Goal: Download file/media

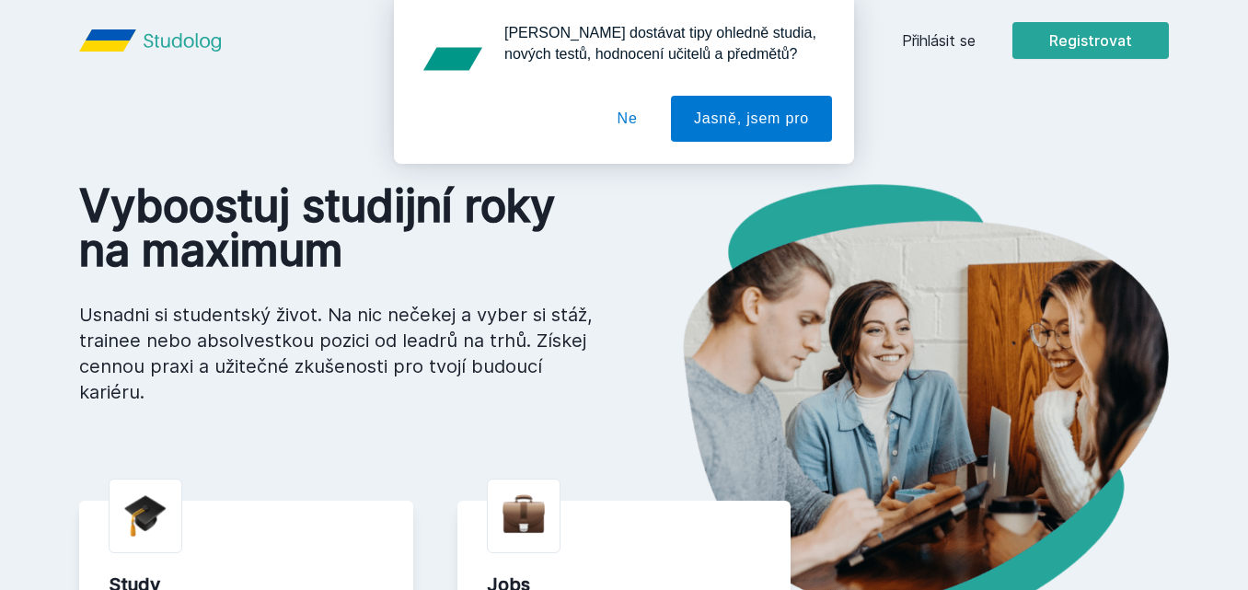
click at [631, 117] on button "Ne" at bounding box center [627, 119] width 66 height 46
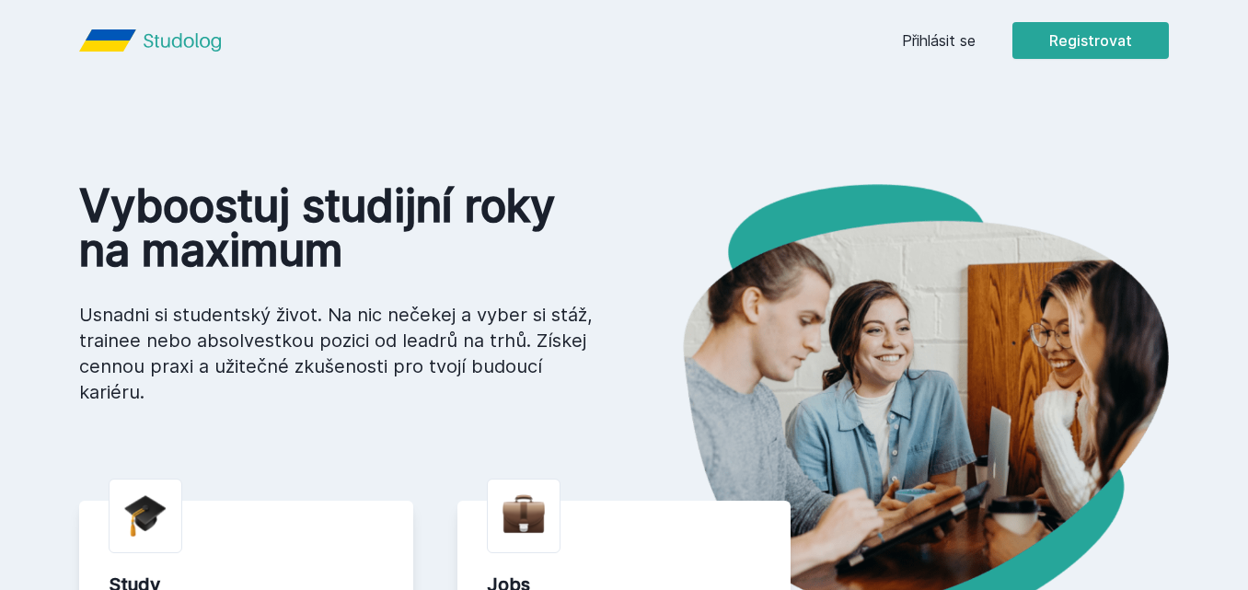
click at [965, 46] on link "Přihlásit se" at bounding box center [939, 40] width 74 height 22
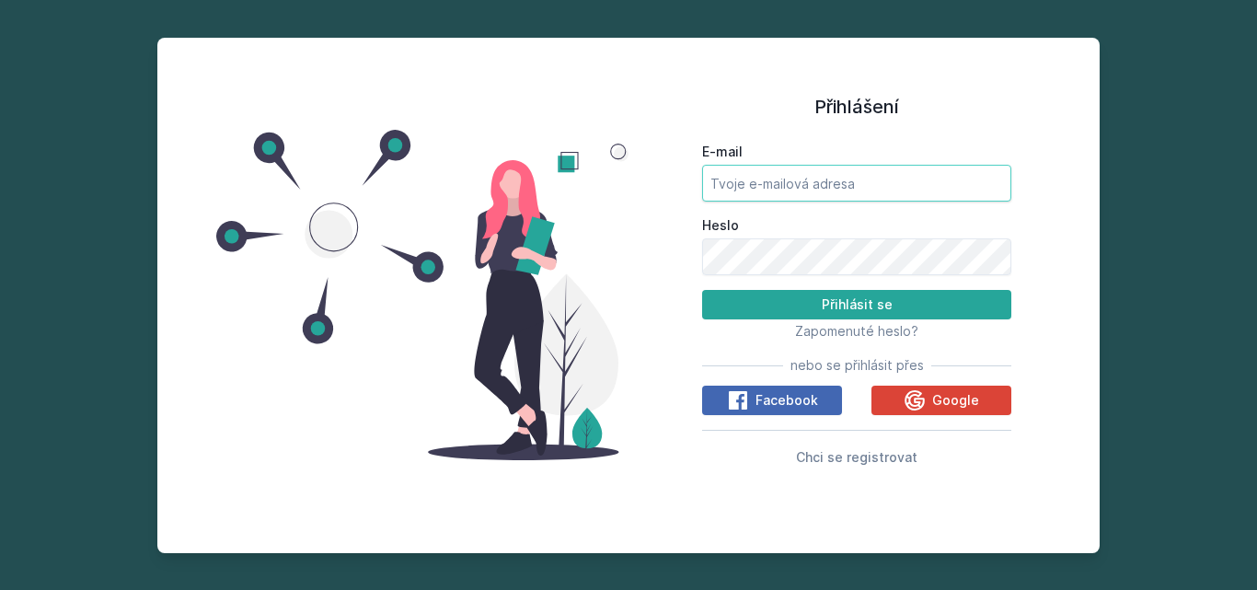
click at [750, 181] on input "E-mail" at bounding box center [856, 183] width 309 height 37
paste input "@"
type input "[EMAIL_ADDRESS][DOMAIN_NAME]"
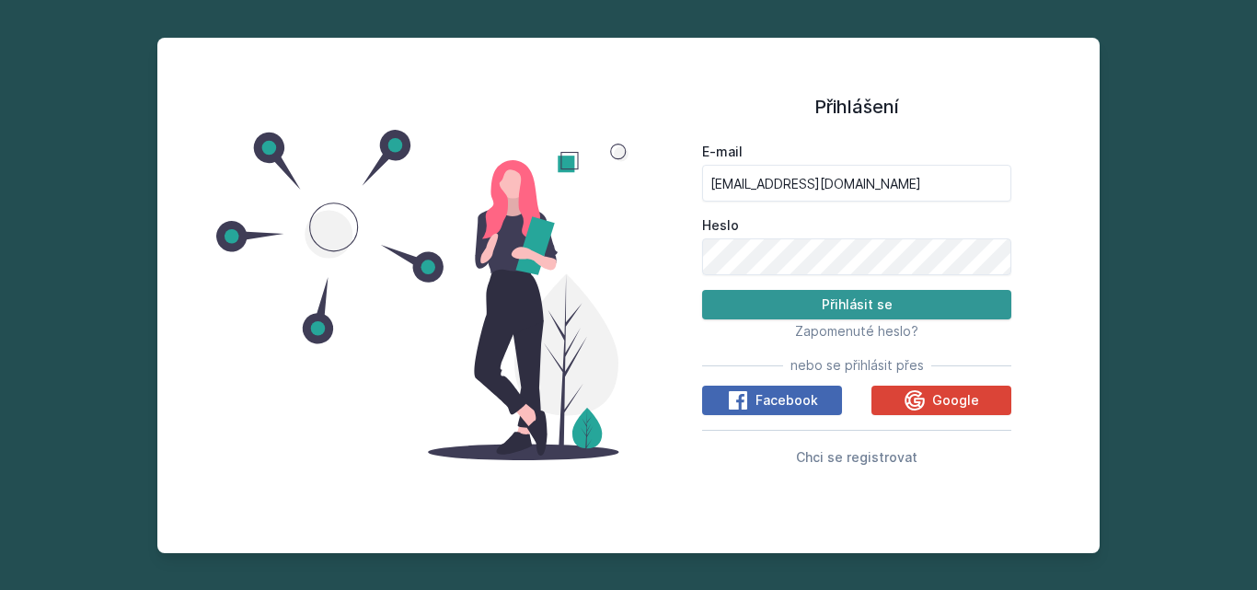
click at [759, 312] on button "Přihlásit se" at bounding box center [856, 304] width 309 height 29
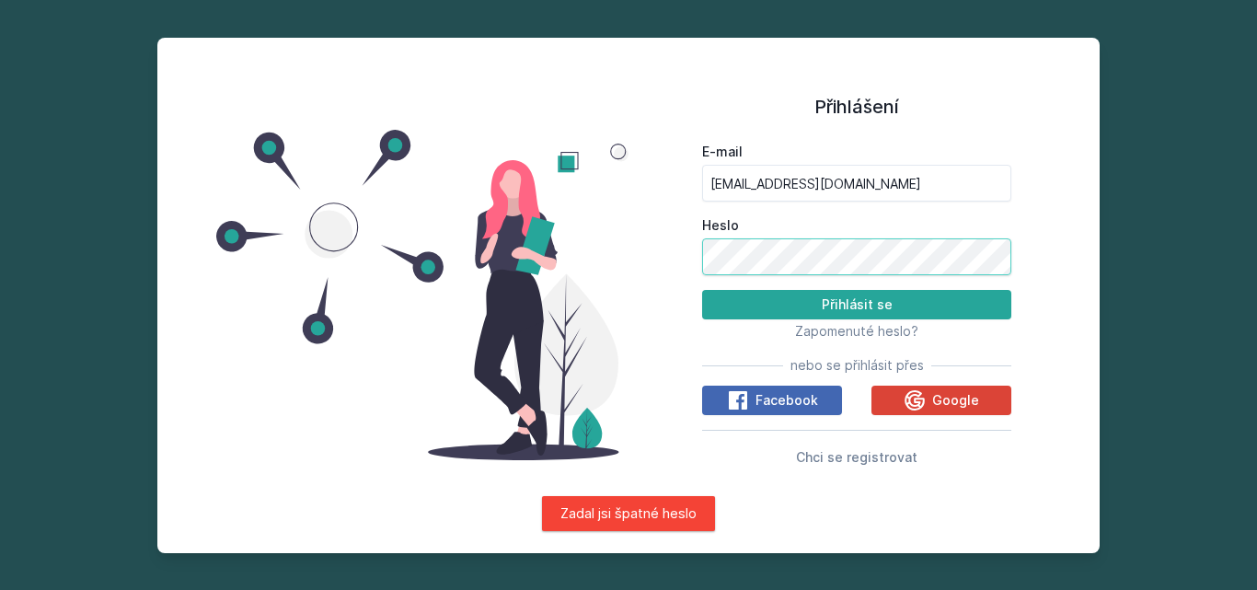
click at [670, 248] on div "Přihlášení E-mail [EMAIL_ADDRESS][DOMAIN_NAME] Heslo Přihlásit se Zapomenuté he…" at bounding box center [856, 295] width 456 height 471
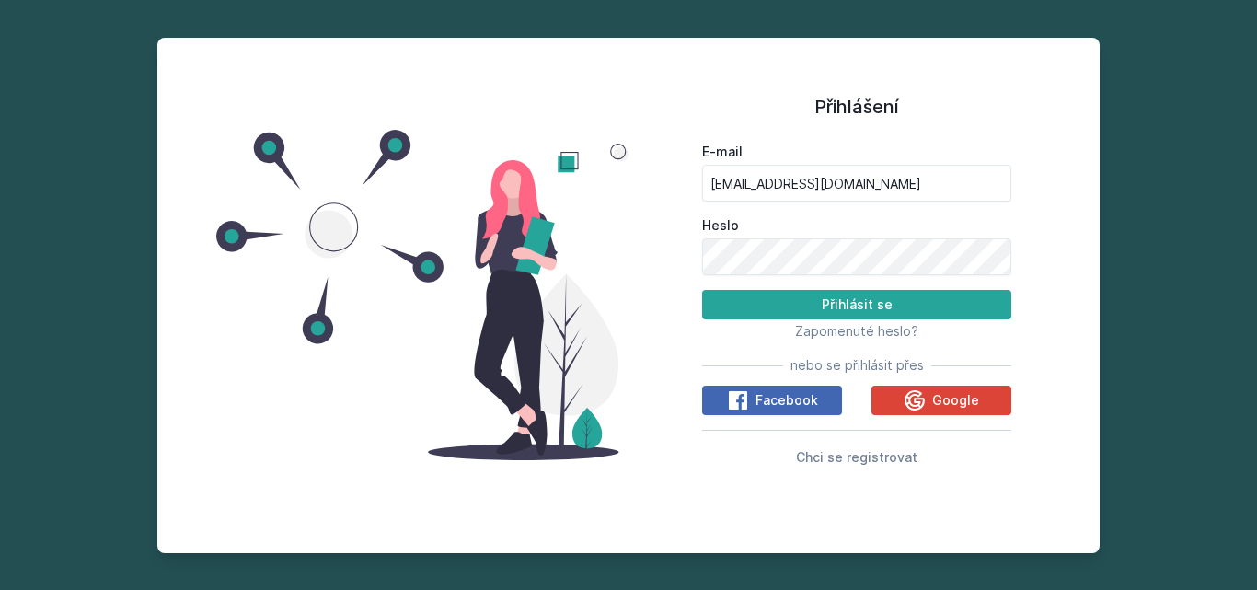
click at [744, 329] on div "Zapomenuté heslo?" at bounding box center [856, 330] width 309 height 22
click at [737, 312] on button "Přihlásit se" at bounding box center [856, 304] width 309 height 29
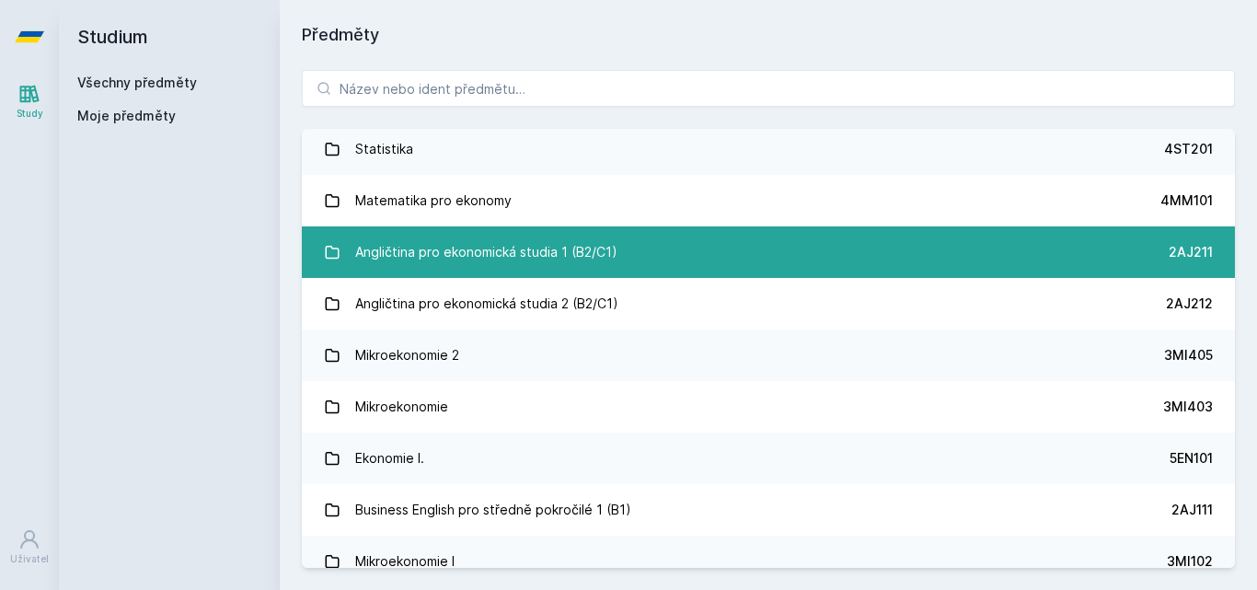
scroll to position [63, 0]
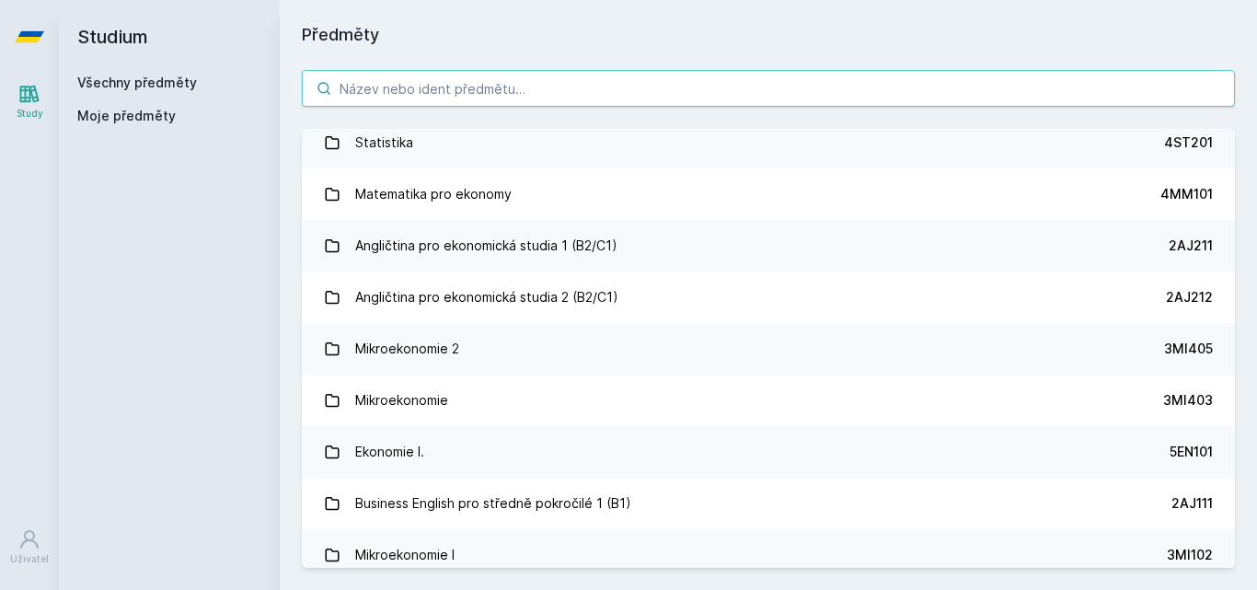
click at [501, 93] on input "search" at bounding box center [768, 88] width 933 height 37
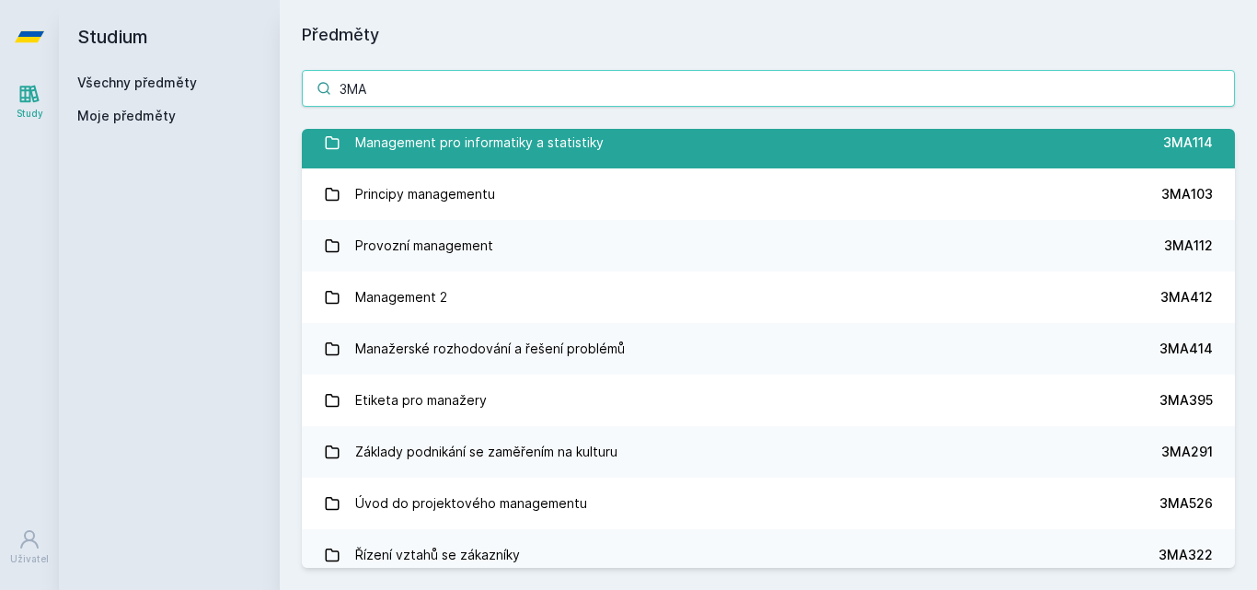
type input "3MA"
click at [526, 142] on div "Management pro informatiky a statistiky" at bounding box center [479, 142] width 248 height 37
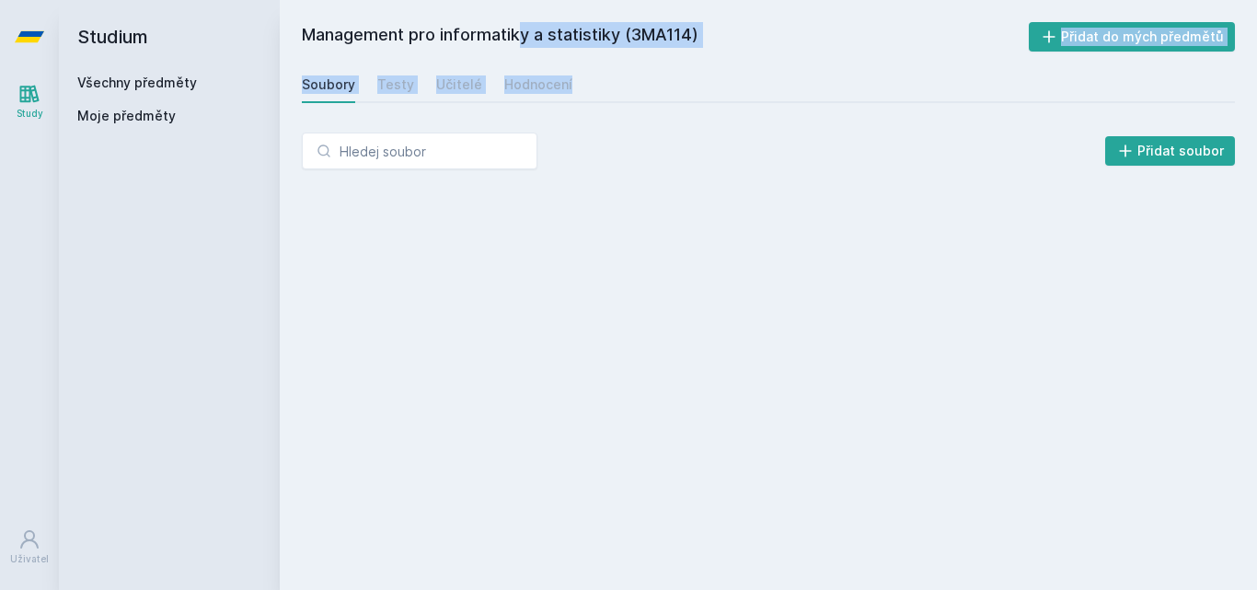
drag, startPoint x: 628, startPoint y: 166, endPoint x: 458, endPoint y: 45, distance: 208.6
click at [458, 45] on div "Management pro informatiky a statistiky (3MA114) Přidat do mých předmětů [GEOGR…" at bounding box center [768, 295] width 933 height 546
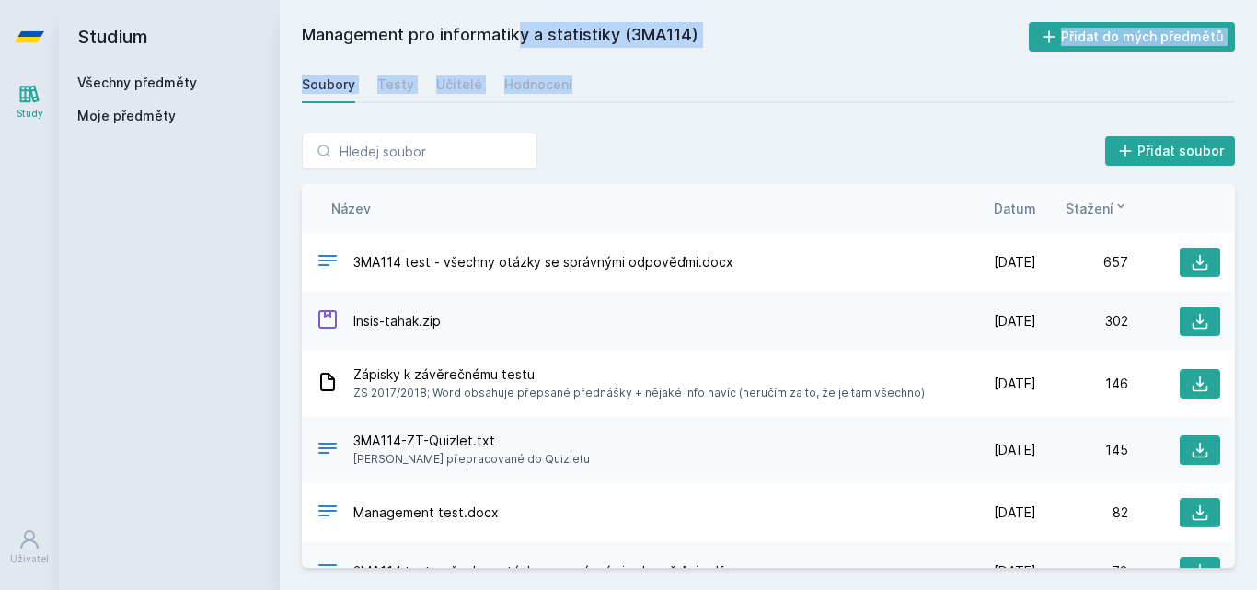
click at [583, 130] on div "Přidat soubor Řazení: Název Datum Stažení Název Datum Stažení 3MA114 test - vše…" at bounding box center [768, 349] width 977 height 479
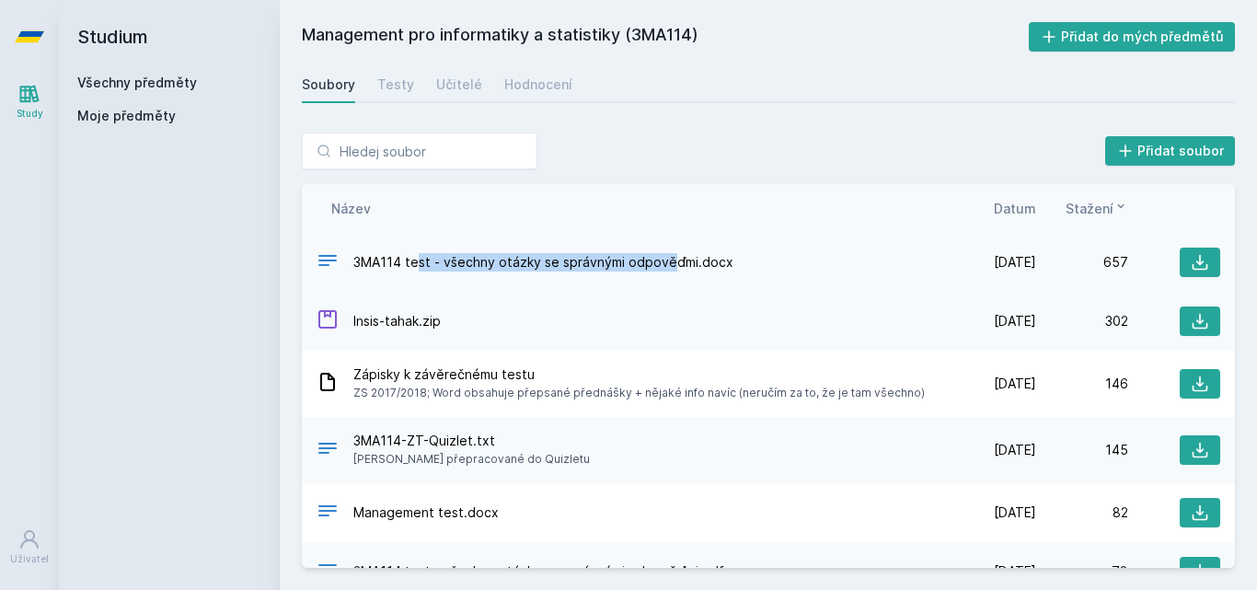
drag, startPoint x: 666, startPoint y: 265, endPoint x: 417, endPoint y: 259, distance: 249.5
click at [417, 259] on span "3MA114 test - všechny otázky se správnými odpověďmi.docx" at bounding box center [543, 262] width 380 height 18
click at [538, 267] on span "3MA114 test - všechny otázky se správnými odpověďmi.docx" at bounding box center [543, 262] width 380 height 18
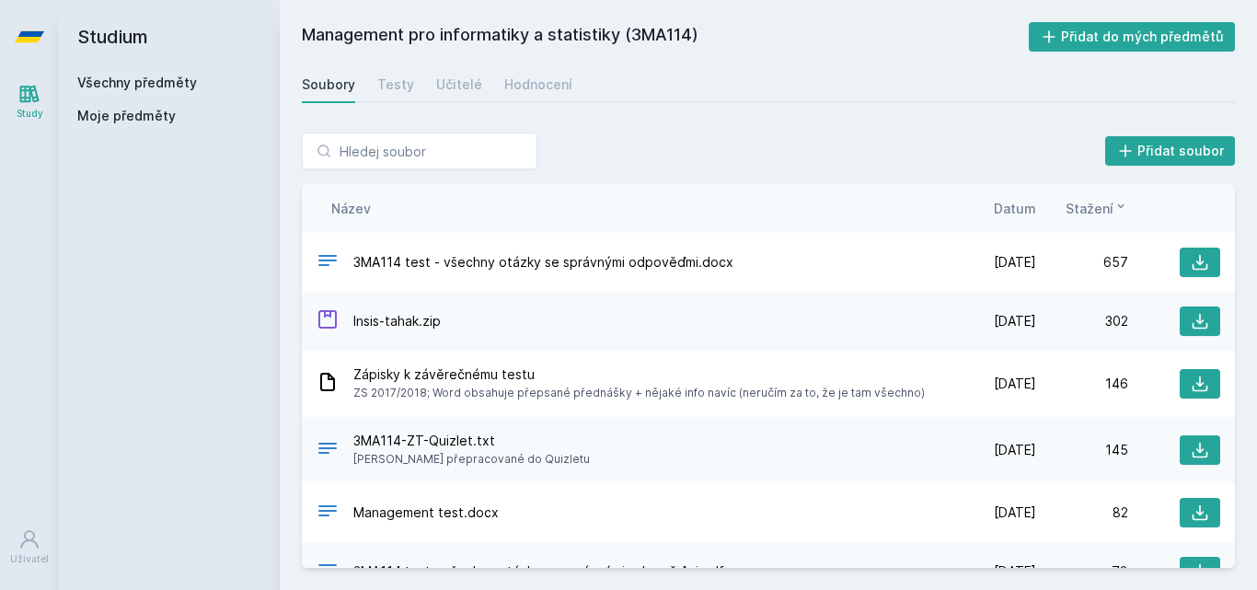
click at [1236, 269] on div "Přidat soubor Řazení: Název Datum Stažení Název Datum Stažení 3MA114 test - vše…" at bounding box center [768, 349] width 977 height 479
